Goal: Feedback & Contribution: Submit feedback/report problem

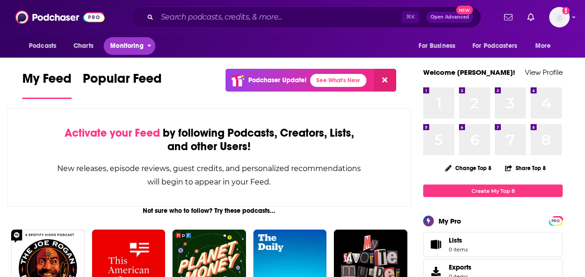
click at [132, 50] on span "Monitoring" at bounding box center [126, 46] width 33 height 13
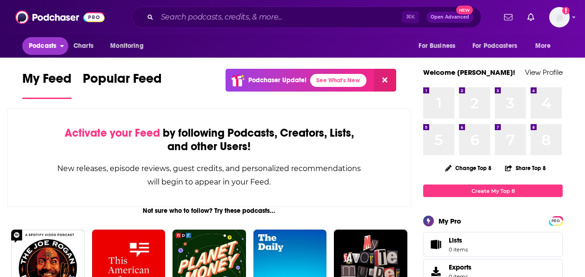
click at [60, 47] on icon "open menu" at bounding box center [62, 44] width 4 height 7
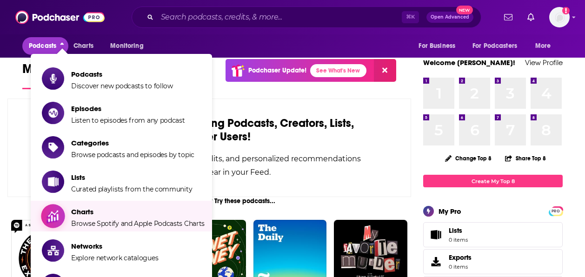
scroll to position [10, 0]
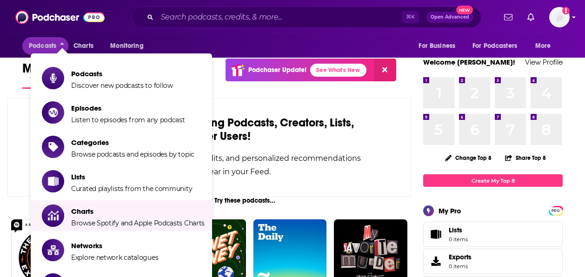
click at [572, 19] on div "Podcasts Charts Monitoring ⌘ K Open Advanced New For Business For Podcasters Mo…" at bounding box center [292, 17] width 585 height 34
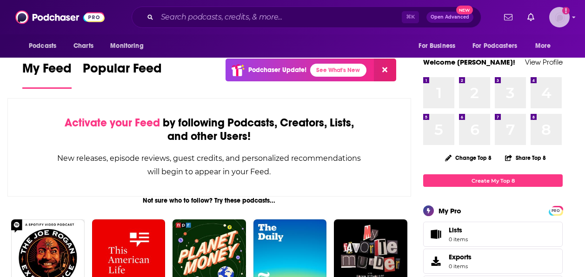
click at [564, 19] on img "Logged in as JasonKramer_TheCRMguy" at bounding box center [559, 17] width 20 height 20
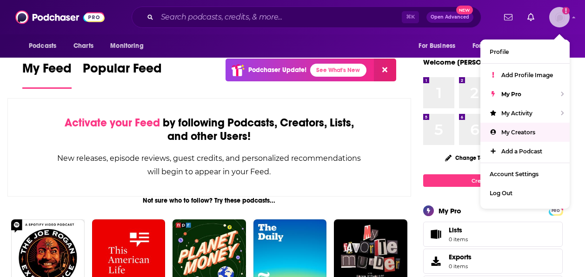
click at [520, 130] on span "My Creators" at bounding box center [518, 132] width 34 height 7
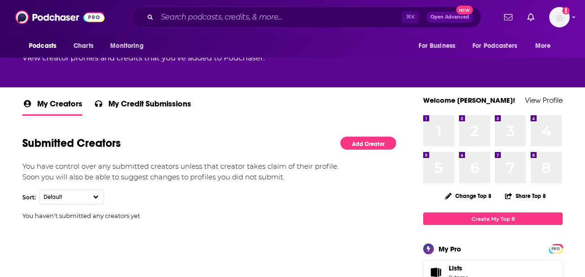
scroll to position [116, 0]
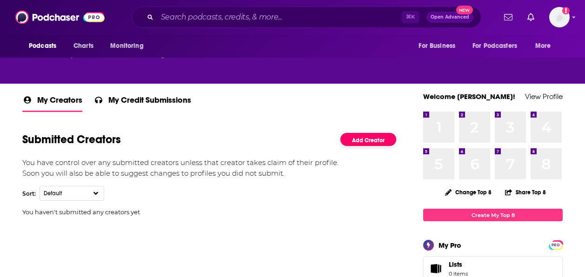
click at [365, 140] on link "Add Creator" at bounding box center [368, 139] width 56 height 13
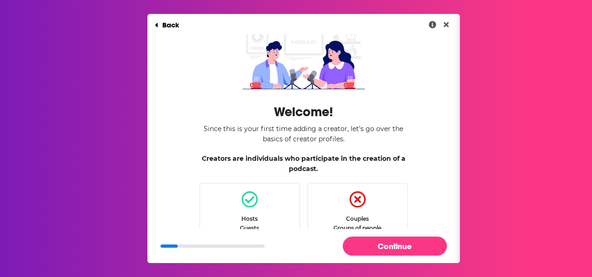
click at [243, 200] on icon "Dialog" at bounding box center [249, 199] width 17 height 17
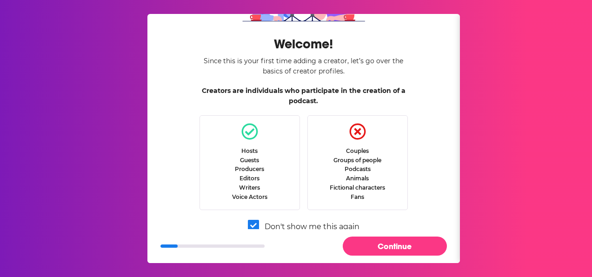
scroll to position [70, 0]
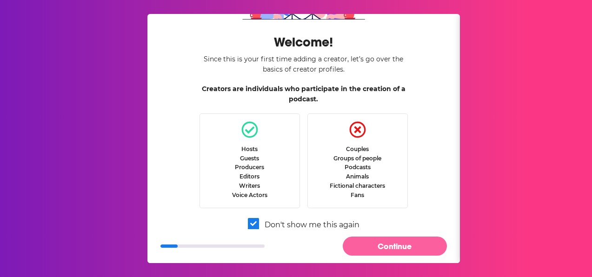
click at [367, 242] on button "Continue" at bounding box center [395, 246] width 104 height 19
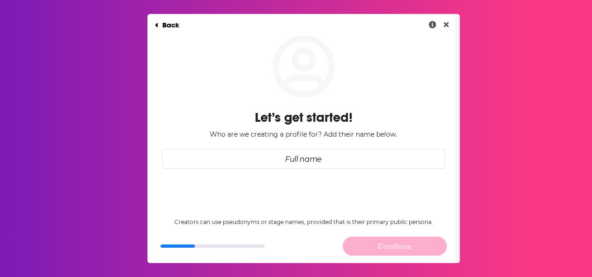
scroll to position [0, 0]
click at [329, 162] on input "Full name" at bounding box center [303, 159] width 283 height 20
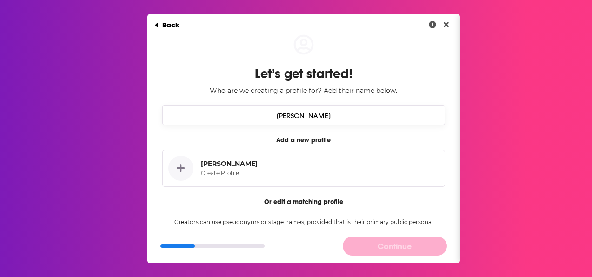
type input "[PERSON_NAME]"
click at [183, 169] on icon "Dialog" at bounding box center [181, 168] width 8 height 8
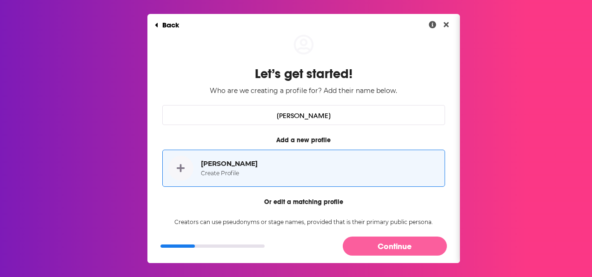
click at [366, 243] on button "Continue" at bounding box center [395, 246] width 104 height 19
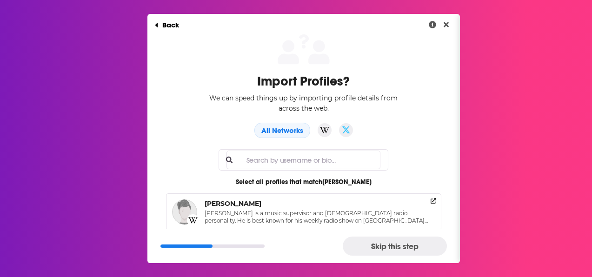
click at [303, 163] on input "Full name" at bounding box center [304, 160] width 154 height 19
paste input "[URL][DOMAIN_NAME]"
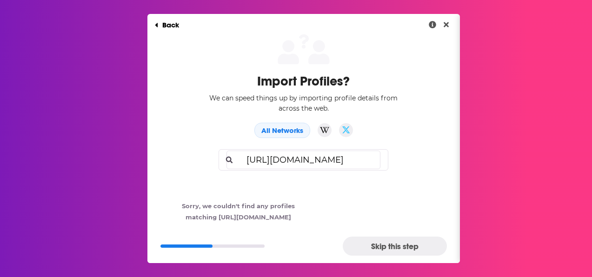
drag, startPoint x: 277, startPoint y: 161, endPoint x: 219, endPoint y: 154, distance: 58.6
click at [219, 154] on div "Import Profiles? We can speed things up by importing profile details from acros…" at bounding box center [303, 135] width 313 height 203
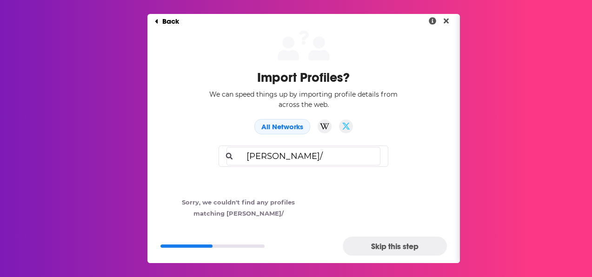
scroll to position [8, 0]
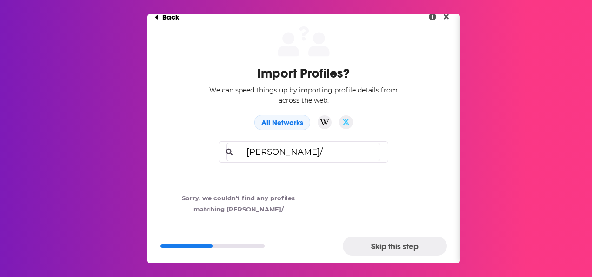
type input "[PERSON_NAME]/"
click at [372, 243] on button "Skip this step" at bounding box center [395, 246] width 104 height 19
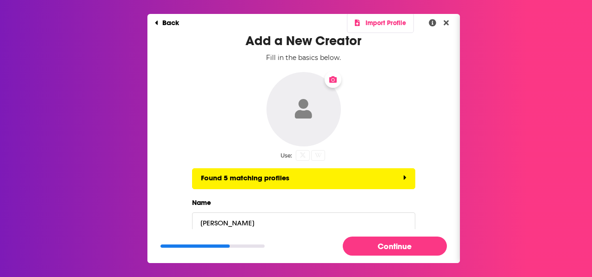
scroll to position [4, 0]
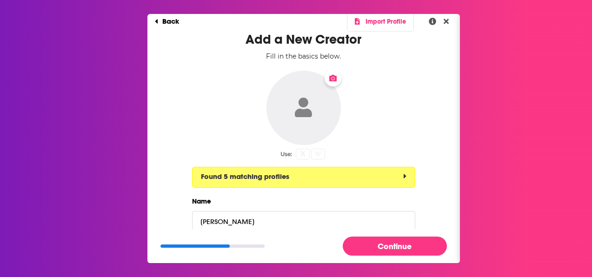
click at [391, 174] on button "Found 5 matching profiles" at bounding box center [303, 177] width 223 height 21
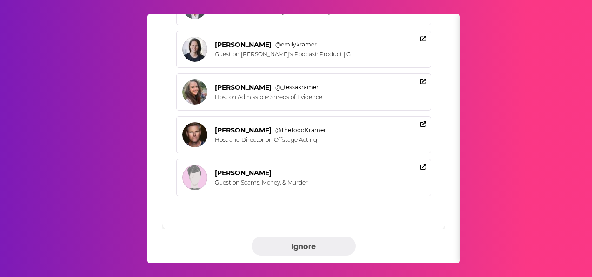
scroll to position [116, 0]
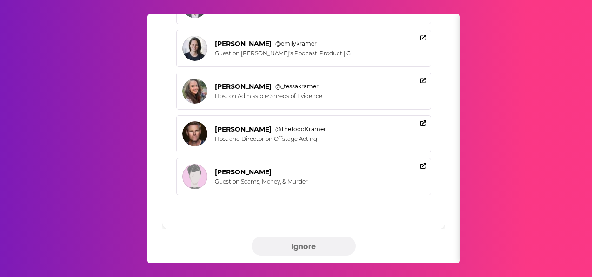
click at [326, 241] on button "Ignore" at bounding box center [304, 246] width 104 height 19
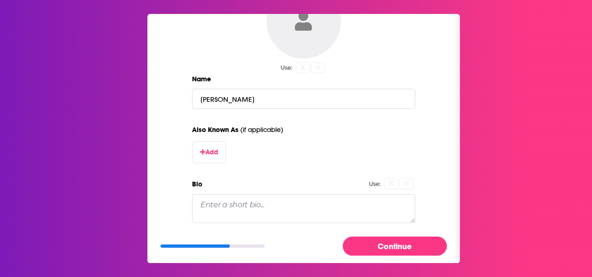
scroll to position [92, 0]
click at [207, 150] on button "Add" at bounding box center [209, 151] width 34 height 22
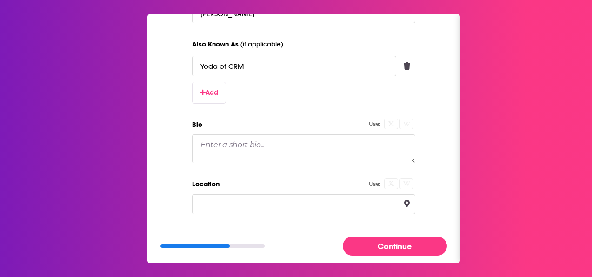
scroll to position [177, 0]
type input "Yoda of CRM"
click at [287, 142] on textarea "Bio" at bounding box center [303, 147] width 223 height 29
paste textarea "Lorem Ipsumd sitamet Consectet, a ELI seddoeiusm temp incididuntut la etdo magn…"
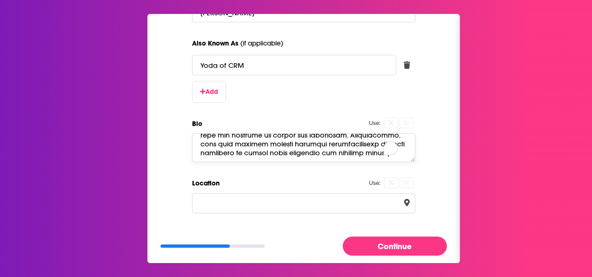
scroll to position [340, 0]
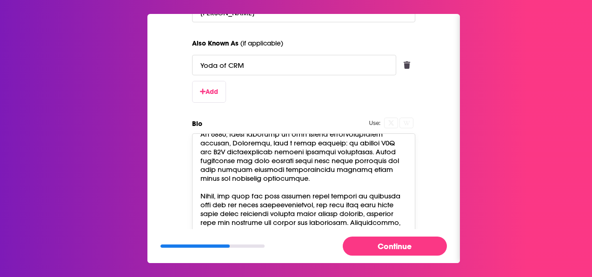
drag, startPoint x: 409, startPoint y: 160, endPoint x: 426, endPoint y: 247, distance: 88.6
click at [426, 247] on div "Back Import Profile Add a New Creator Fill in the basics below. Use: Name [PERS…" at bounding box center [303, 138] width 313 height 249
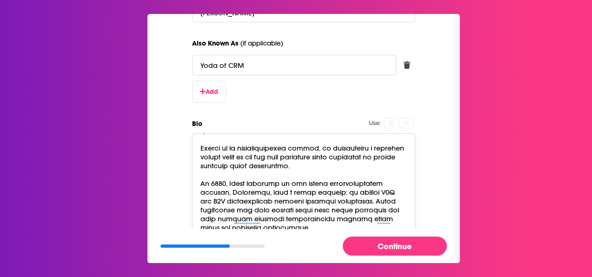
scroll to position [189, 0]
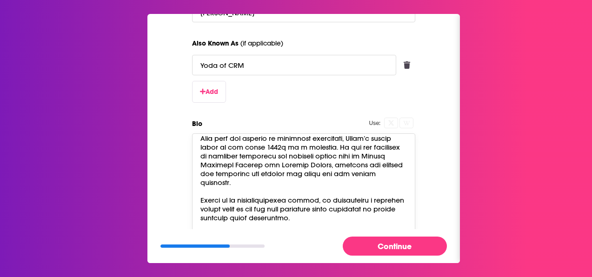
click at [320, 157] on textarea "Bio" at bounding box center [303, 191] width 223 height 116
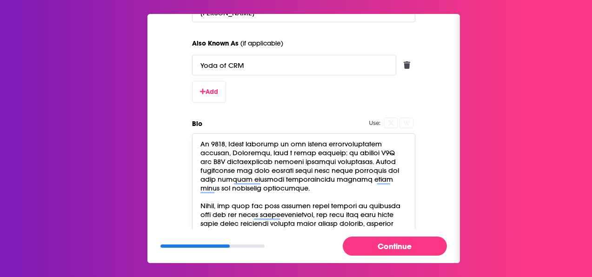
click at [315, 170] on textarea "Bio" at bounding box center [303, 191] width 223 height 116
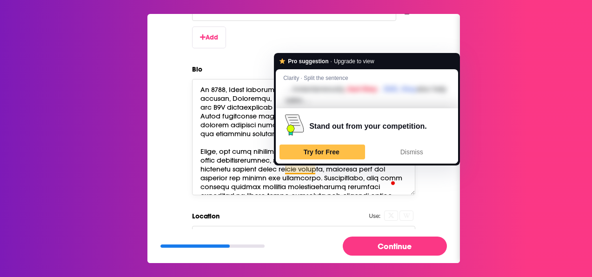
click at [252, 181] on textarea "Bio" at bounding box center [303, 137] width 223 height 116
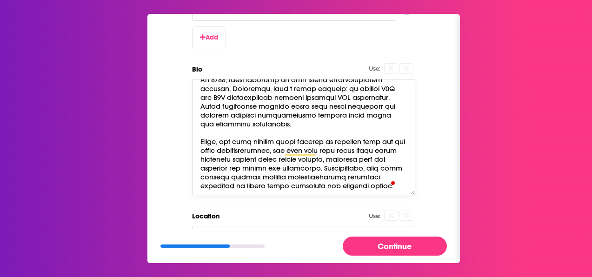
type textarea "Lorem Ipsumd sitamet Consectet, a ELI seddoeiusm temp incididuntut la etdo magn…"
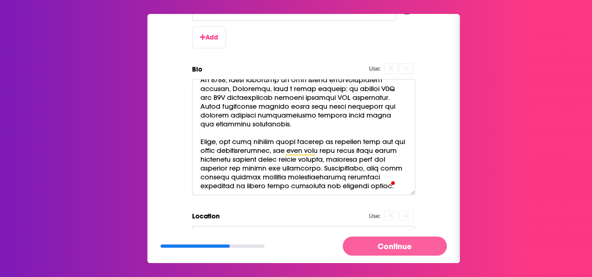
click at [373, 243] on button "Continue" at bounding box center [395, 246] width 104 height 19
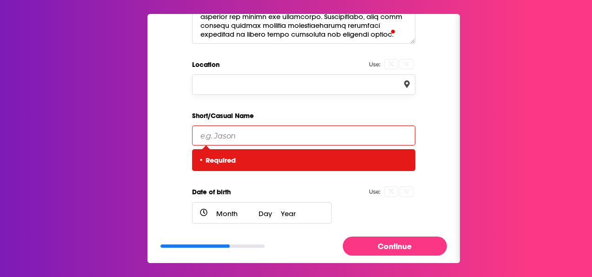
click at [237, 80] on input "Location" at bounding box center [303, 84] width 223 height 20
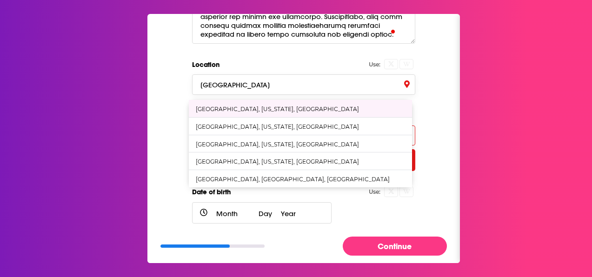
click at [236, 106] on div "[GEOGRAPHIC_DATA], [US_STATE], [GEOGRAPHIC_DATA]" at bounding box center [277, 109] width 163 height 7
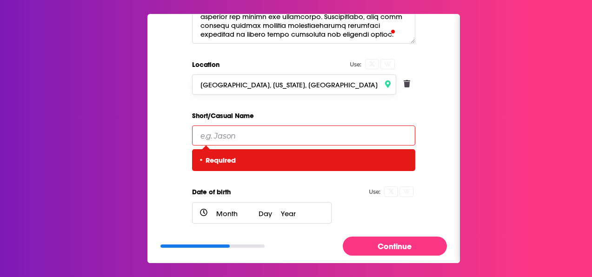
type input "[GEOGRAPHIC_DATA], [US_STATE], [GEOGRAPHIC_DATA]"
click at [263, 137] on input "Short/Casual Name" at bounding box center [303, 136] width 223 height 20
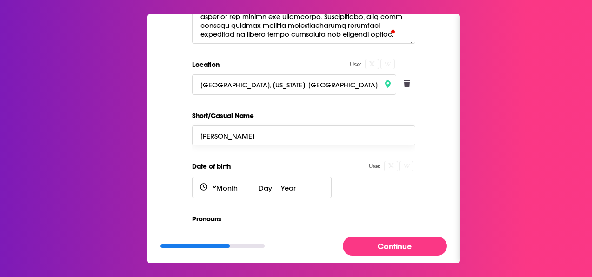
type input "[PERSON_NAME]"
select select "0"
select select "1"
select select "2025"
click at [220, 190] on select "Month January February March April May June July August September October Novem…" at bounding box center [235, 187] width 46 height 21
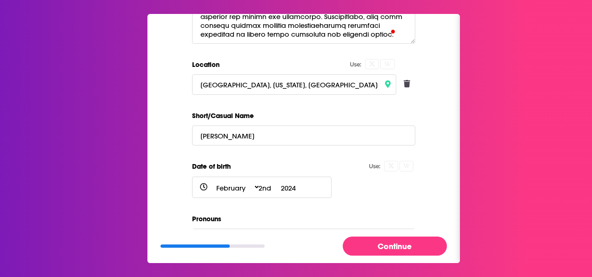
select select "0"
select select "1"
select select "2025"
click at [263, 188] on select "1st 2nd 3rd 4th 5th 6th 7th 8th 9th 10th 11th 12th 13th 14th 15th 16th 17th 18t…" at bounding box center [266, 187] width 25 height 21
select select "5"
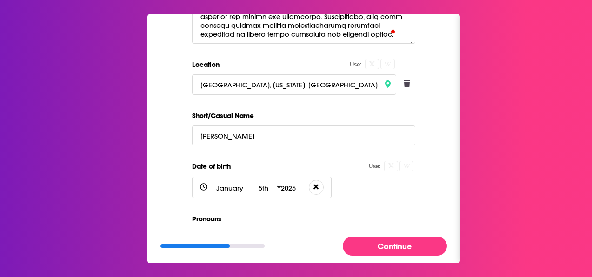
click at [285, 184] on select "2025 2024 2023 2022 2021 2020 2019 2018 2017 2016 2015 2014 2013 2012 2011 2010…" at bounding box center [289, 187] width 24 height 21
select select "1977"
select select "5"
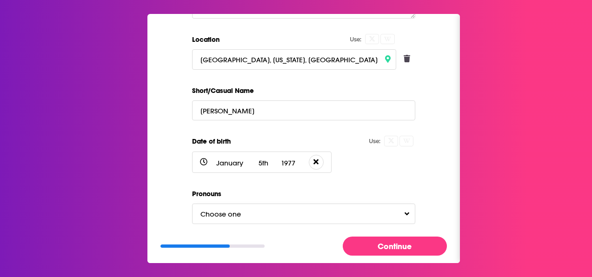
click at [362, 214] on button "Choose one" at bounding box center [303, 214] width 223 height 20
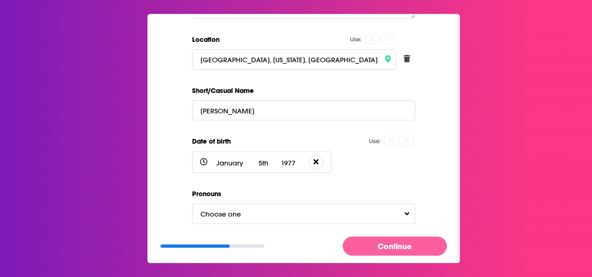
click at [362, 244] on button "Continue" at bounding box center [395, 246] width 104 height 19
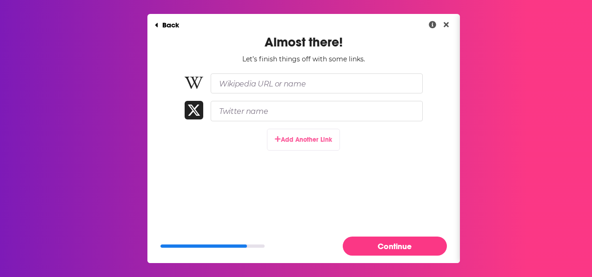
click at [307, 139] on button "Add Another Link" at bounding box center [303, 140] width 73 height 22
click at [258, 140] on input "Paste link here..." at bounding box center [317, 139] width 212 height 20
paste input "Lorem Ipsumd sitamet Consectet, a ELI seddoeiusm temp incididuntut la etdo magn…"
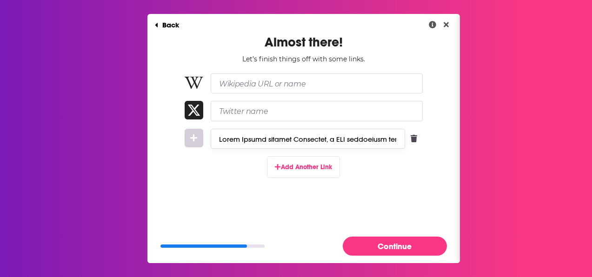
click at [248, 140] on input "Paste link here..." at bounding box center [308, 139] width 194 height 20
paste input "[URL][DOMAIN_NAME]"
type input "[URL][DOMAIN_NAME]"
click at [292, 166] on button "Add Another Link" at bounding box center [303, 167] width 73 height 22
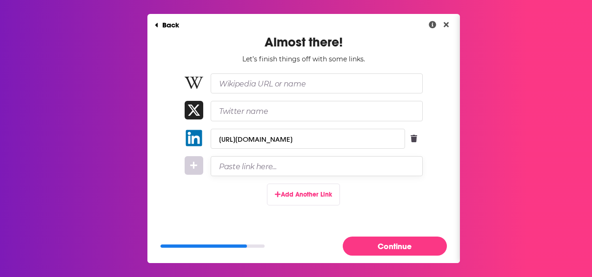
click at [290, 167] on input "Paste link here..." at bounding box center [317, 166] width 212 height 20
paste input "[URL][DOMAIN_NAME][PERSON_NAME]"
type input "[URL][DOMAIN_NAME][PERSON_NAME]"
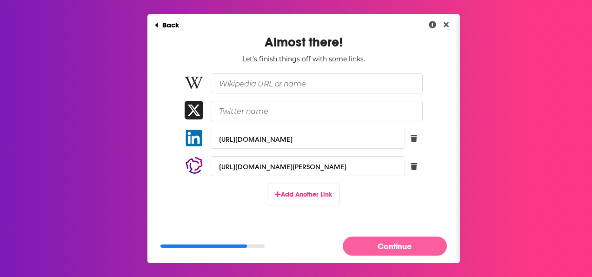
click at [367, 244] on button "Continue" at bounding box center [395, 246] width 104 height 19
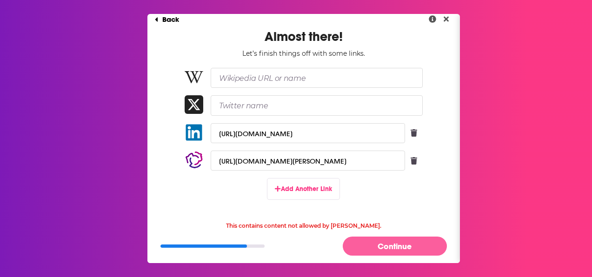
scroll to position [8, 0]
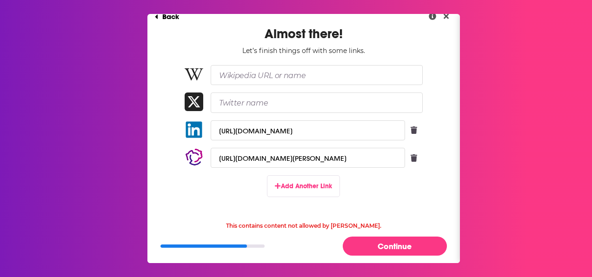
click at [411, 159] on icon "Remove Link" at bounding box center [414, 157] width 7 height 7
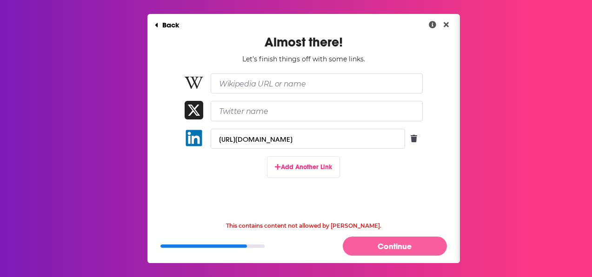
click at [405, 248] on button "Continue" at bounding box center [395, 246] width 104 height 19
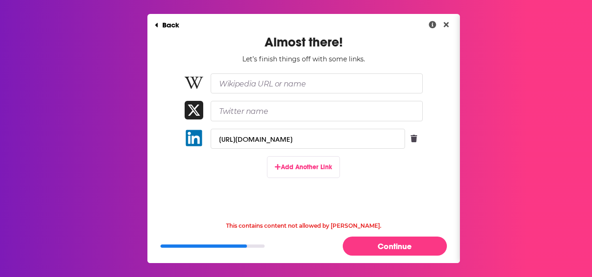
click at [411, 138] on icon "Remove Link" at bounding box center [414, 138] width 7 height 7
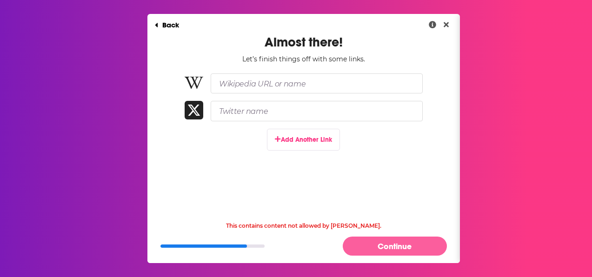
click at [392, 249] on button "Continue" at bounding box center [395, 246] width 104 height 19
click at [383, 248] on button "Continue" at bounding box center [395, 246] width 104 height 19
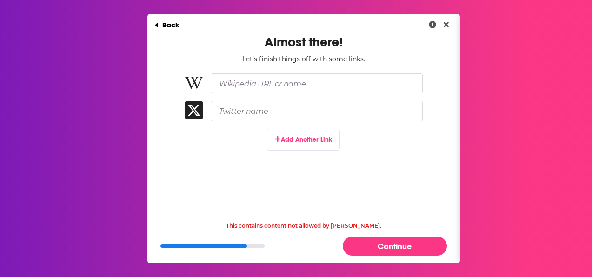
drag, startPoint x: 225, startPoint y: 246, endPoint x: 268, endPoint y: 246, distance: 43.7
click at [268, 246] on div "Continue" at bounding box center [303, 246] width 287 height 19
click at [179, 25] on button "Back" at bounding box center [166, 25] width 39 height 19
select select "5"
select select "1977"
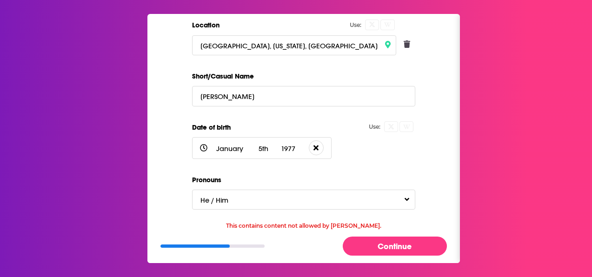
scroll to position [340, 0]
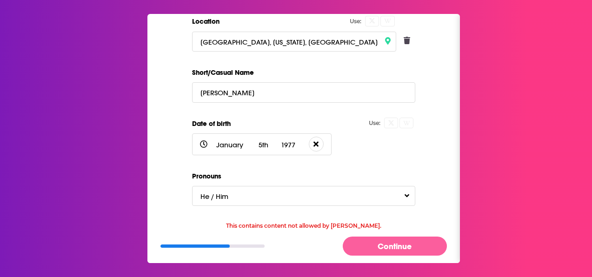
click at [385, 246] on button "Continue" at bounding box center [395, 246] width 104 height 19
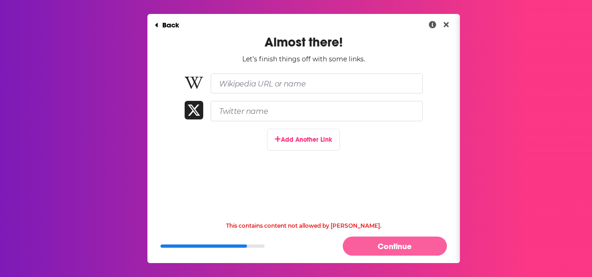
click at [386, 245] on button "Continue" at bounding box center [395, 246] width 104 height 19
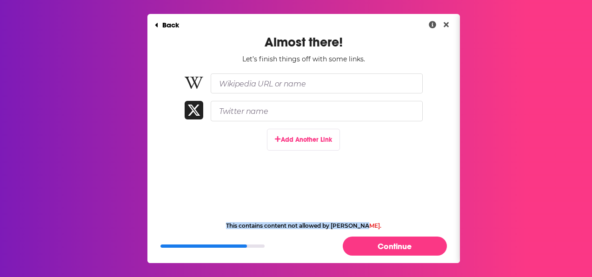
drag, startPoint x: 378, startPoint y: 226, endPoint x: 223, endPoint y: 226, distance: 154.4
click at [223, 226] on div "This contains content not allowed by [PERSON_NAME]. Continue" at bounding box center [303, 237] width 313 height 52
click at [434, 25] on icon "Show More Information" at bounding box center [432, 24] width 7 height 7
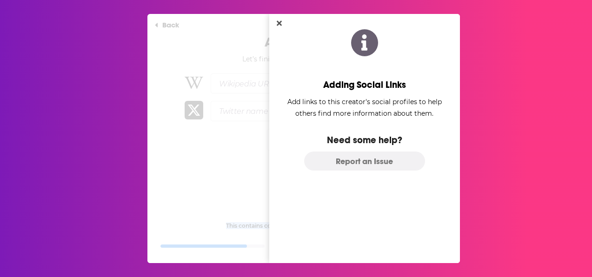
click at [352, 161] on button "Report an Issue" at bounding box center [364, 161] width 121 height 19
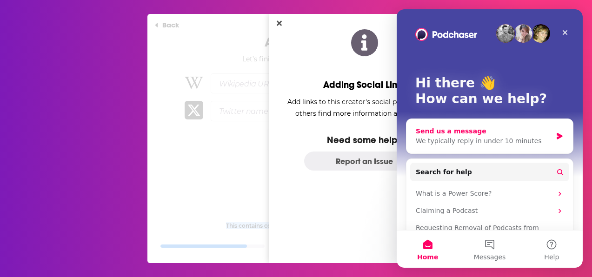
click at [476, 130] on div "Send us a message" at bounding box center [484, 132] width 136 height 10
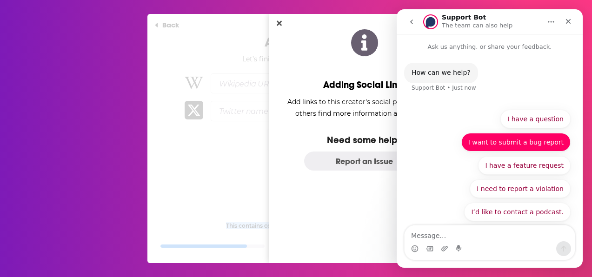
click at [542, 143] on button "I want to submit a bug report" at bounding box center [515, 142] width 109 height 19
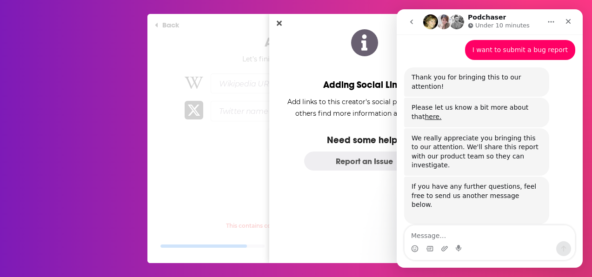
click at [248, 173] on div "Dialog" at bounding box center [303, 138] width 313 height 249
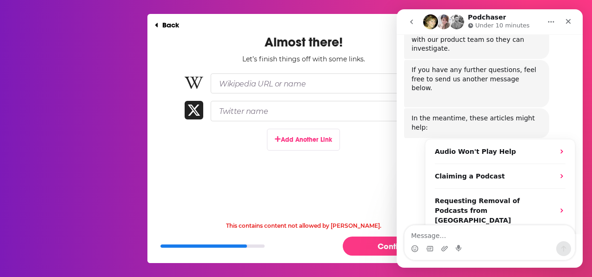
scroll to position [171, 0]
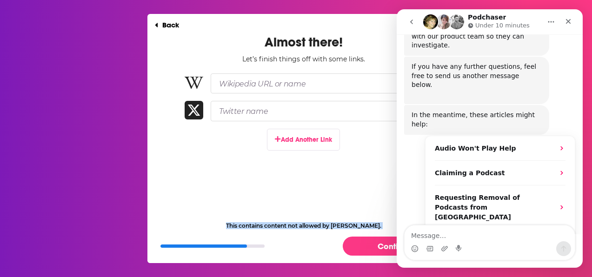
drag, startPoint x: 227, startPoint y: 223, endPoint x: 384, endPoint y: 229, distance: 156.4
click at [384, 229] on div "This contains content not allowed by [PERSON_NAME]. Continue" at bounding box center [303, 237] width 313 height 52
copy div "This contains content not allowed by [PERSON_NAME]."
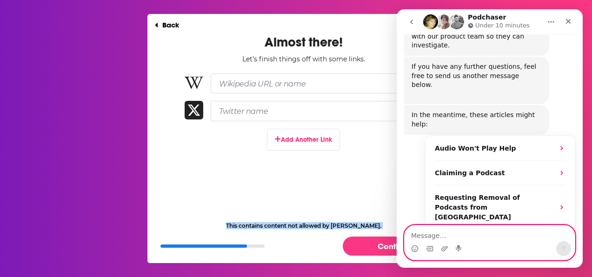
click at [467, 237] on textarea "Message…" at bounding box center [490, 234] width 170 height 16
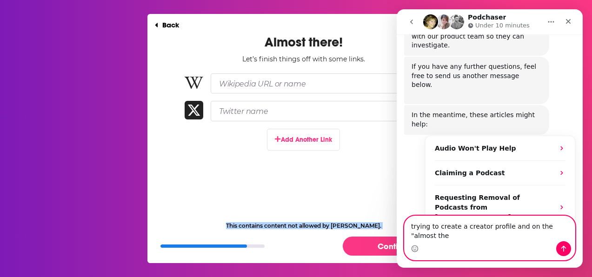
scroll to position [180, 0]
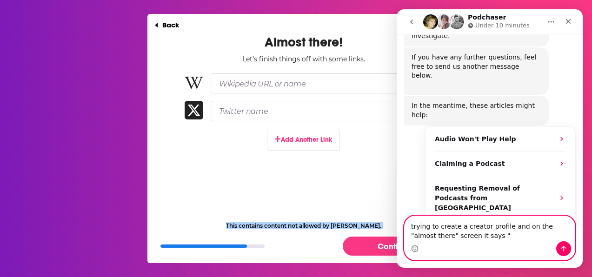
paste textarea "This contains content not allowed by [PERSON_NAME]."
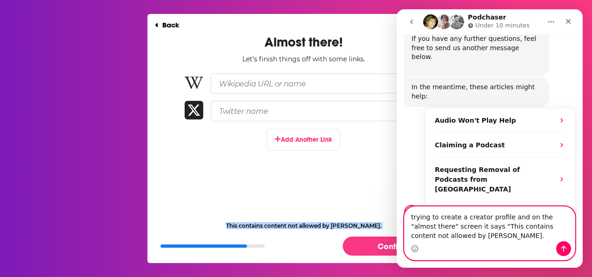
scroll to position [189, 0]
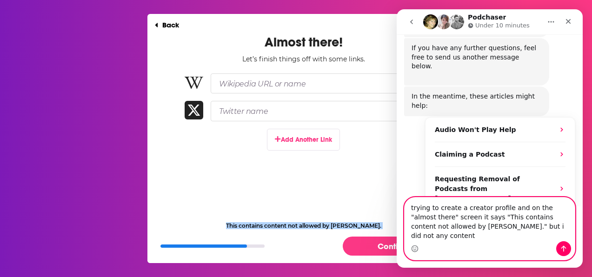
type textarea "trying to create a creator profile and on the "almost there" screen it says "Th…"
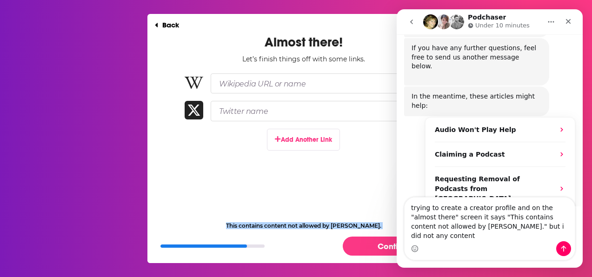
click at [570, 241] on div "Intercom messenger" at bounding box center [563, 248] width 15 height 15
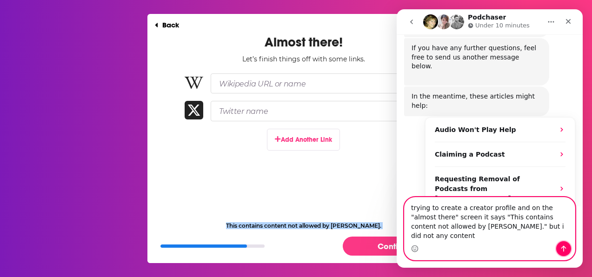
click at [566, 245] on icon "Send a message…" at bounding box center [563, 248] width 7 height 7
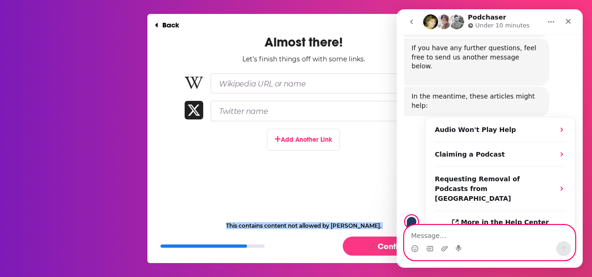
scroll to position [226, 0]
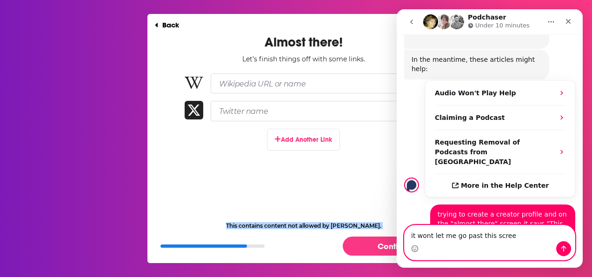
type textarea "it wont let me go past this screen"
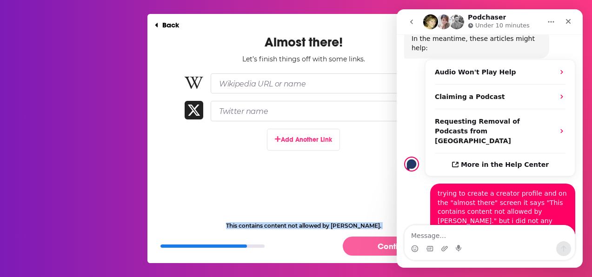
click at [381, 245] on button "Continue" at bounding box center [395, 246] width 104 height 19
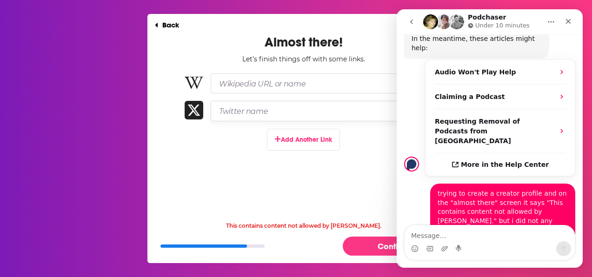
click at [340, 112] on input "Twitter name" at bounding box center [317, 111] width 212 height 20
click at [567, 21] on icon "Close" at bounding box center [568, 21] width 7 height 7
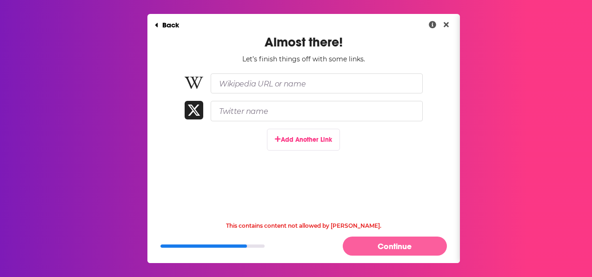
click at [398, 247] on button "Continue" at bounding box center [395, 246] width 104 height 19
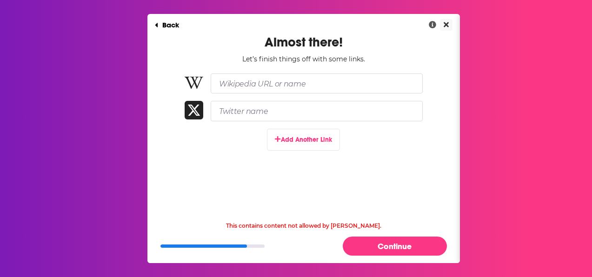
click at [442, 24] on button "Close" at bounding box center [446, 25] width 13 height 12
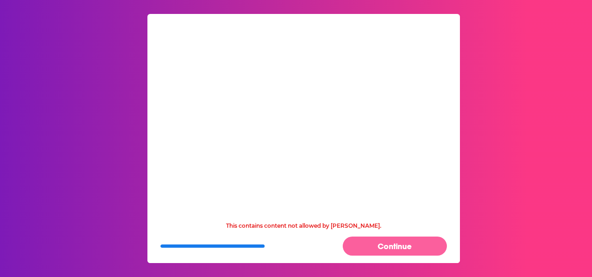
click at [406, 243] on button "Continue" at bounding box center [395, 246] width 104 height 19
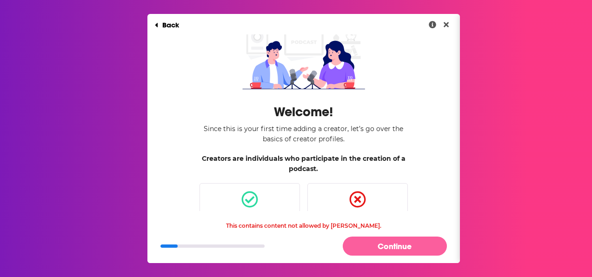
click at [416, 241] on button "Continue" at bounding box center [395, 246] width 104 height 19
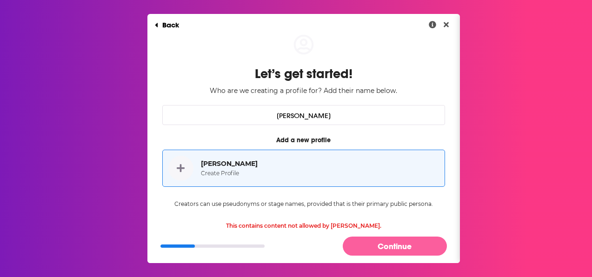
click at [416, 241] on button "Continue" at bounding box center [395, 246] width 104 height 19
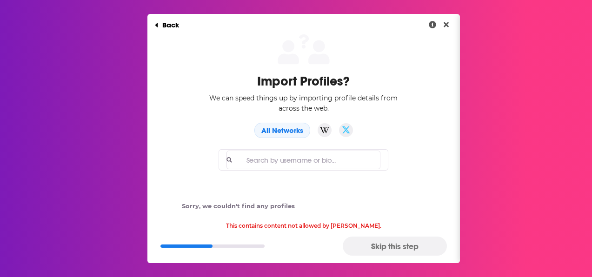
click at [412, 243] on button "Skip this step" at bounding box center [395, 246] width 104 height 19
select select "5"
select select "1977"
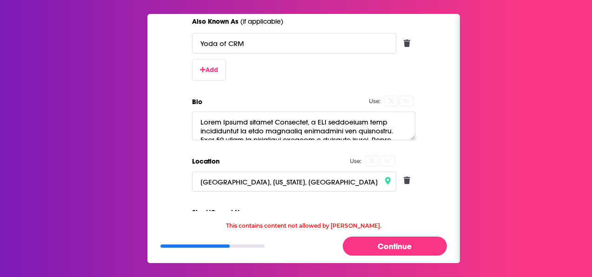
scroll to position [201, 0]
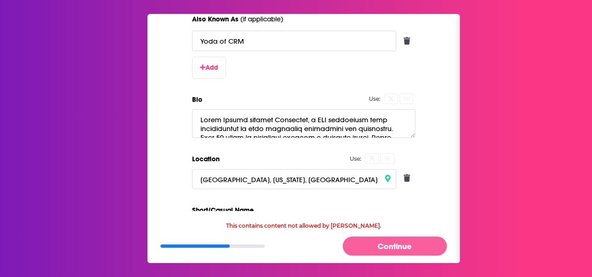
click at [414, 246] on button "Continue" at bounding box center [395, 246] width 104 height 19
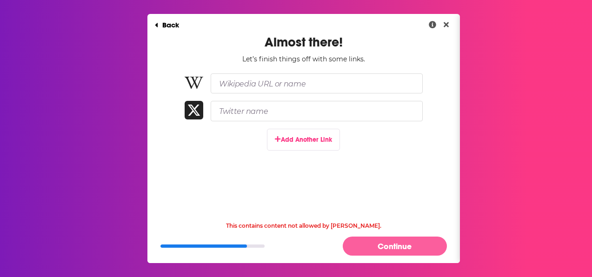
click at [414, 244] on button "Continue" at bounding box center [395, 246] width 104 height 19
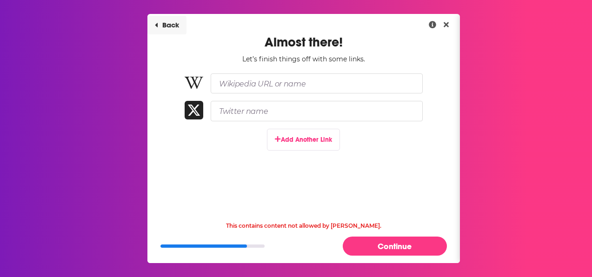
click at [175, 27] on button "Back" at bounding box center [166, 25] width 39 height 19
select select "5"
select select "1977"
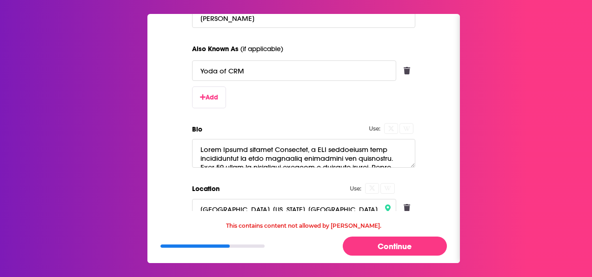
scroll to position [177, 0]
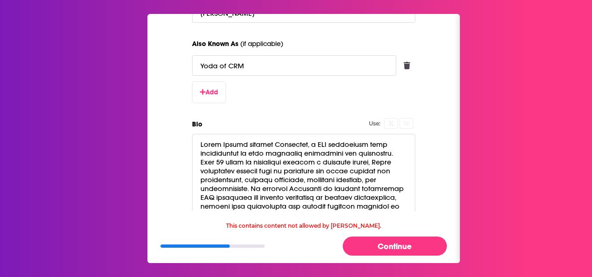
drag, startPoint x: 408, startPoint y: 160, endPoint x: 415, endPoint y: 216, distance: 56.3
click at [415, 216] on div "Back Import Profile Add a New Creator Fill in the basics below. Use: Name [PERS…" at bounding box center [303, 138] width 313 height 249
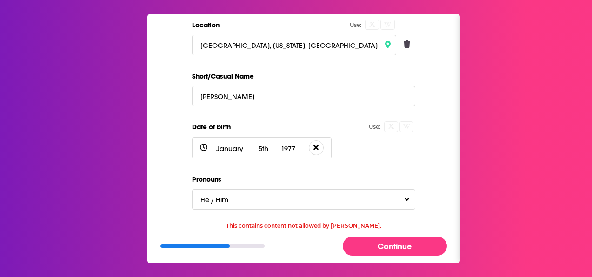
scroll to position [396, 0]
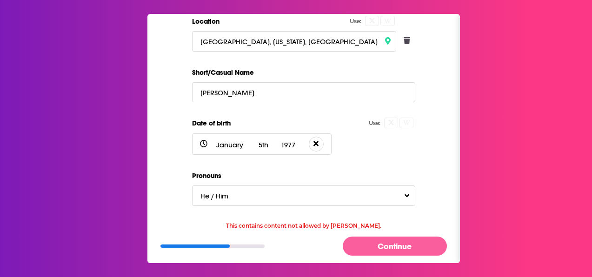
click at [399, 244] on button "Continue" at bounding box center [395, 246] width 104 height 19
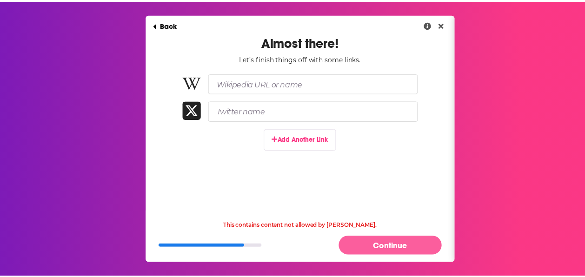
scroll to position [0, 0]
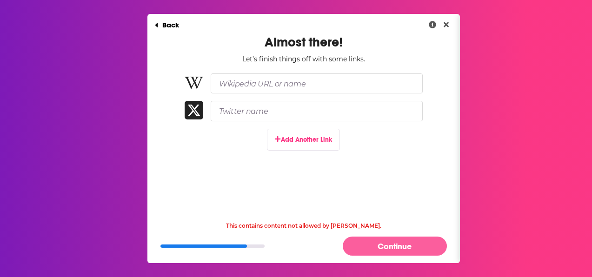
click at [400, 244] on button "Continue" at bounding box center [395, 246] width 104 height 19
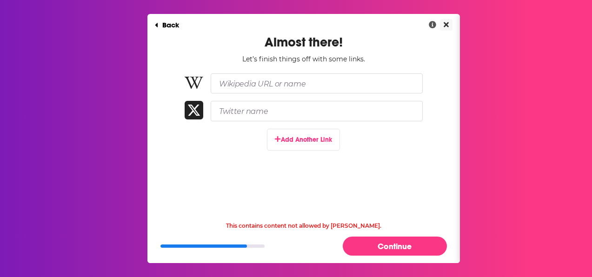
click at [451, 24] on button "Close" at bounding box center [446, 25] width 13 height 12
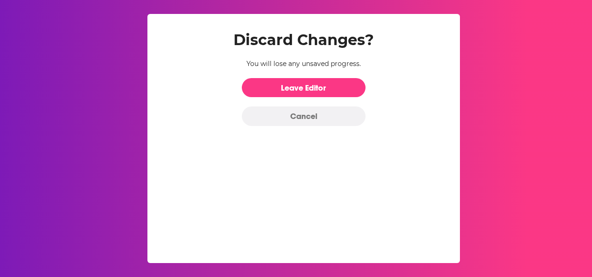
click at [333, 115] on button "Cancel" at bounding box center [304, 116] width 124 height 19
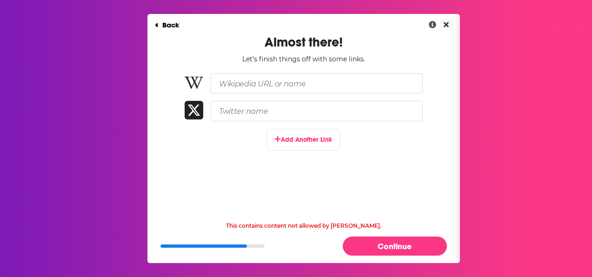
click at [445, 22] on icon "Close" at bounding box center [446, 24] width 5 height 7
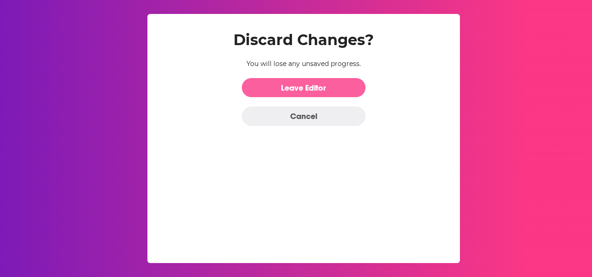
click at [331, 84] on link "Leave Editor" at bounding box center [304, 87] width 124 height 19
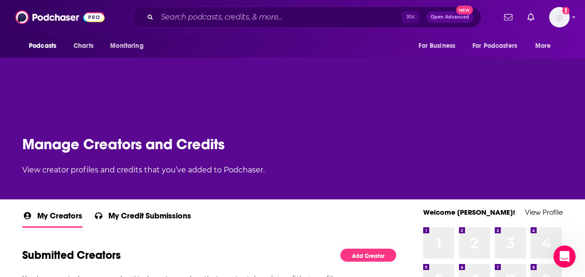
scroll to position [277, 0]
click at [567, 19] on img "Logged in as JasonKramer_TheCRMguy" at bounding box center [559, 17] width 20 height 20
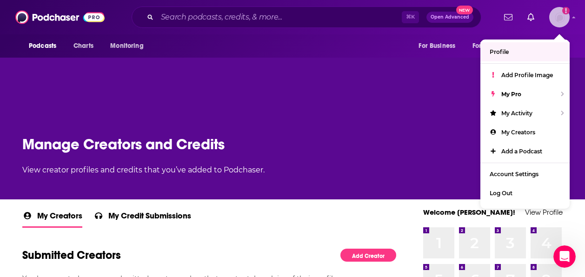
click at [500, 47] on link "Profile" at bounding box center [524, 51] width 89 height 19
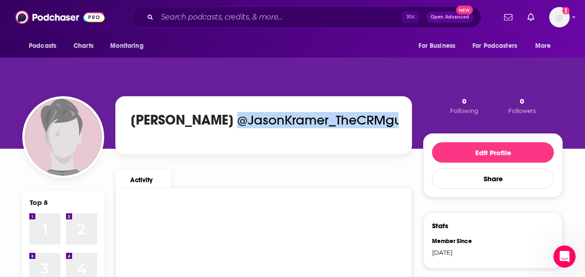
drag, startPoint x: 225, startPoint y: 119, endPoint x: 393, endPoint y: 120, distance: 168.4
click at [393, 120] on div "@JasonKramer_TheCRMguy" at bounding box center [323, 120] width 176 height 20
copy div "@JasonKramer_TheCRMguy"
